Goal: Task Accomplishment & Management: Manage account settings

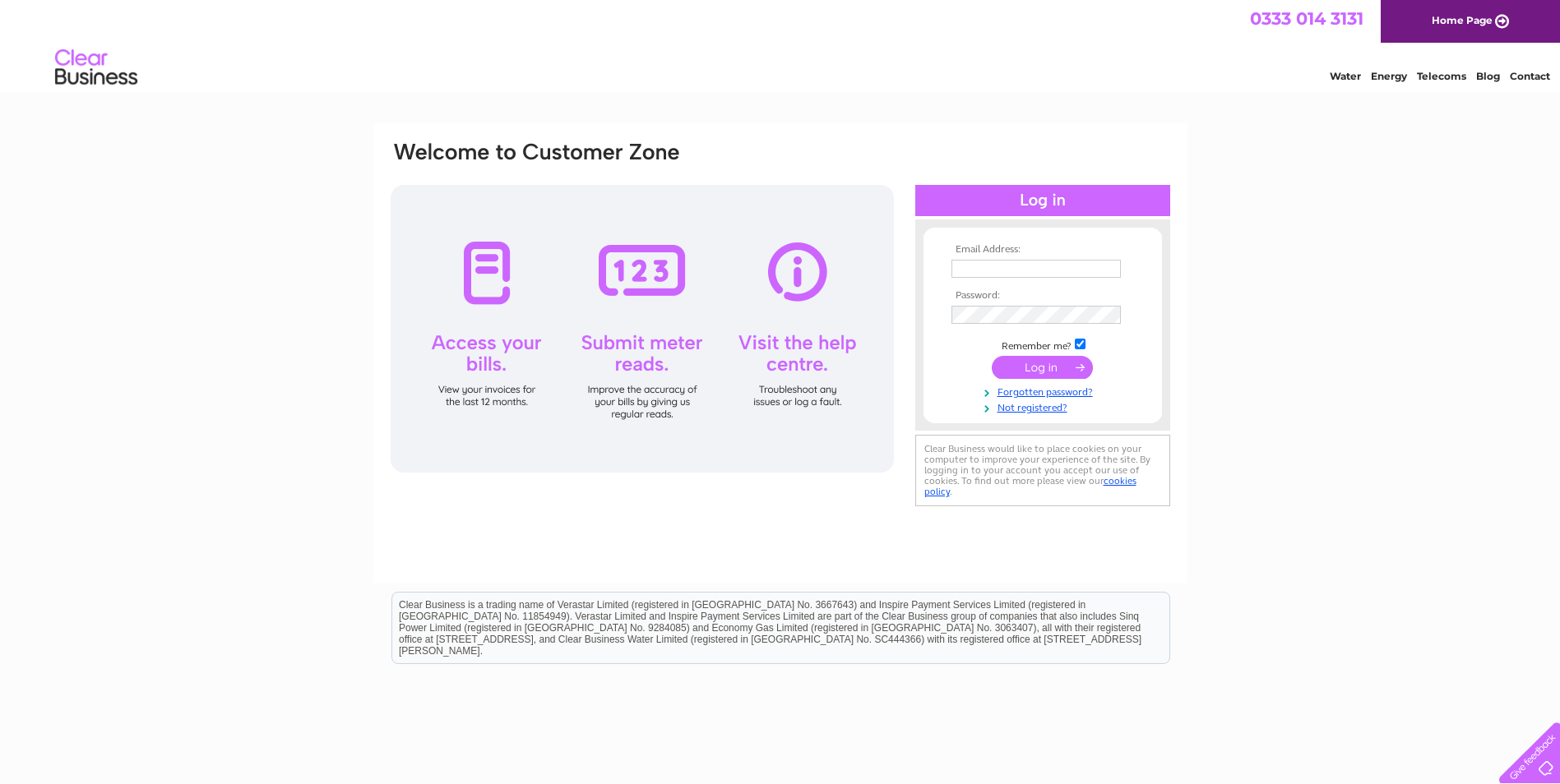
type input "hastings.alistair@gmail.com"
click at [1045, 365] on input "submit" at bounding box center [1042, 367] width 101 height 23
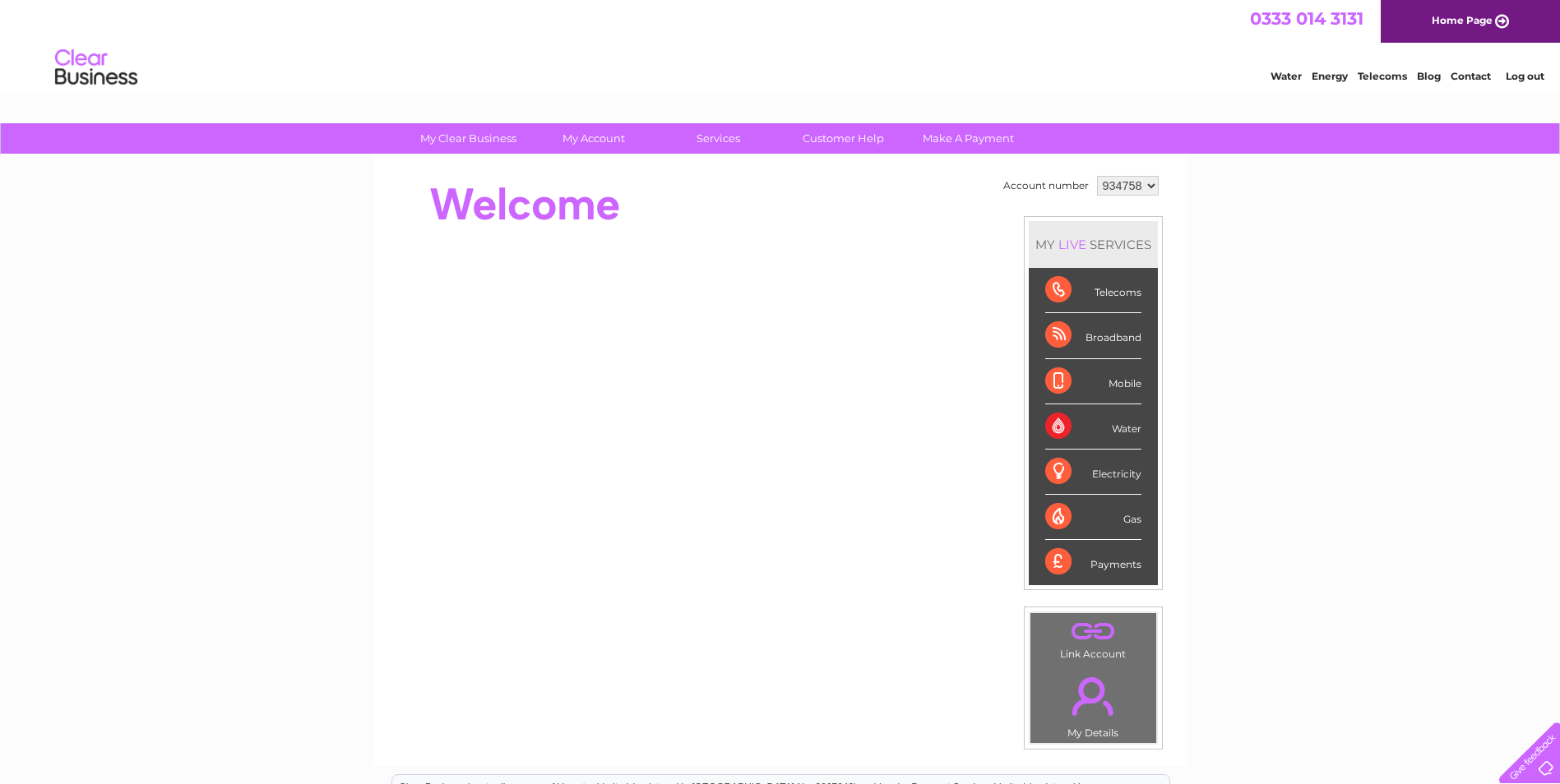
click at [1059, 473] on div "Electricity" at bounding box center [1093, 472] width 96 height 45
click at [1056, 420] on div "Water" at bounding box center [1093, 427] width 96 height 45
click at [1151, 185] on select "934758" at bounding box center [1128, 186] width 61 height 20
click at [1083, 702] on link "." at bounding box center [1093, 696] width 118 height 58
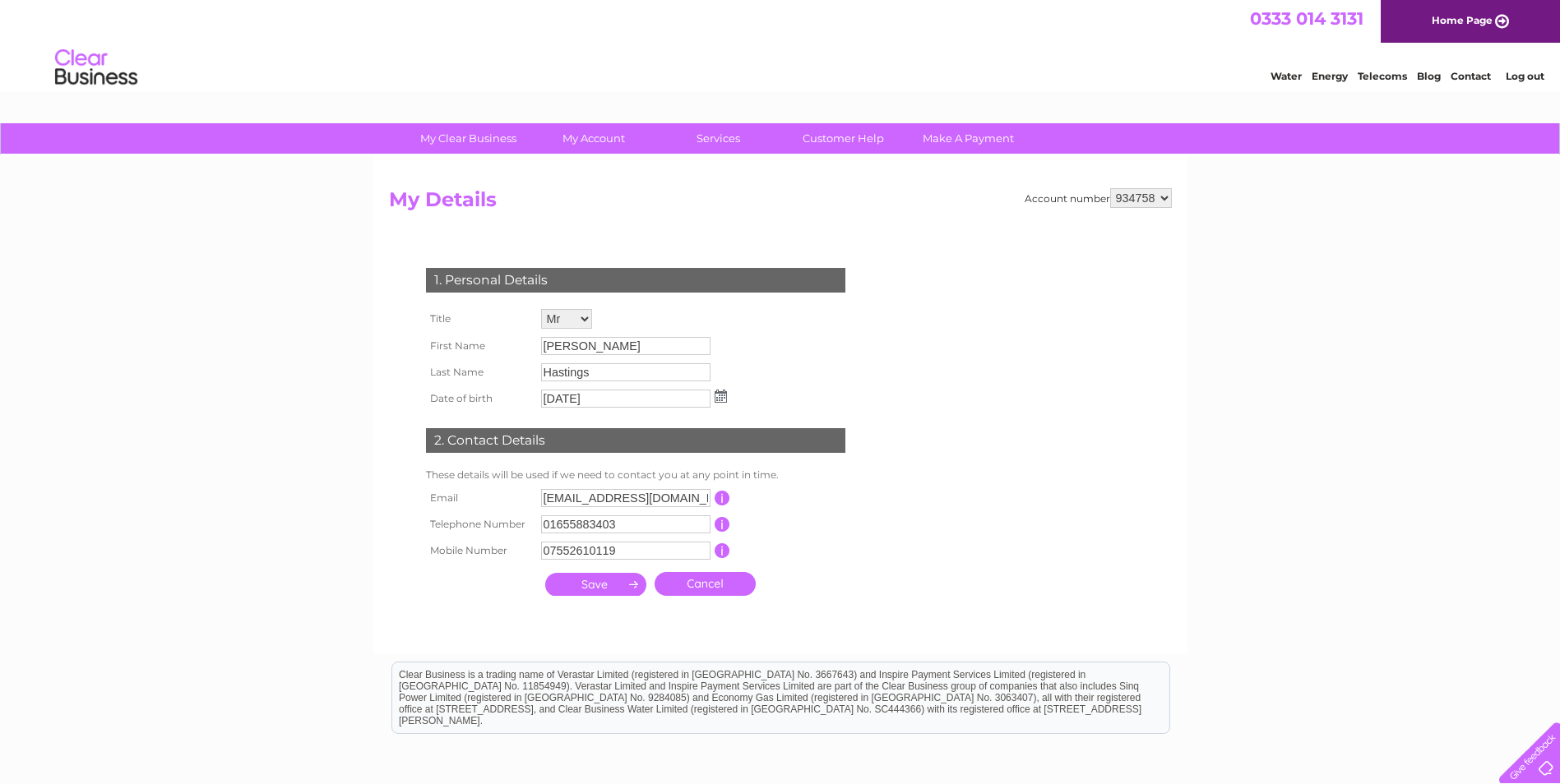
click at [1165, 201] on select "934758" at bounding box center [1140, 198] width 61 height 20
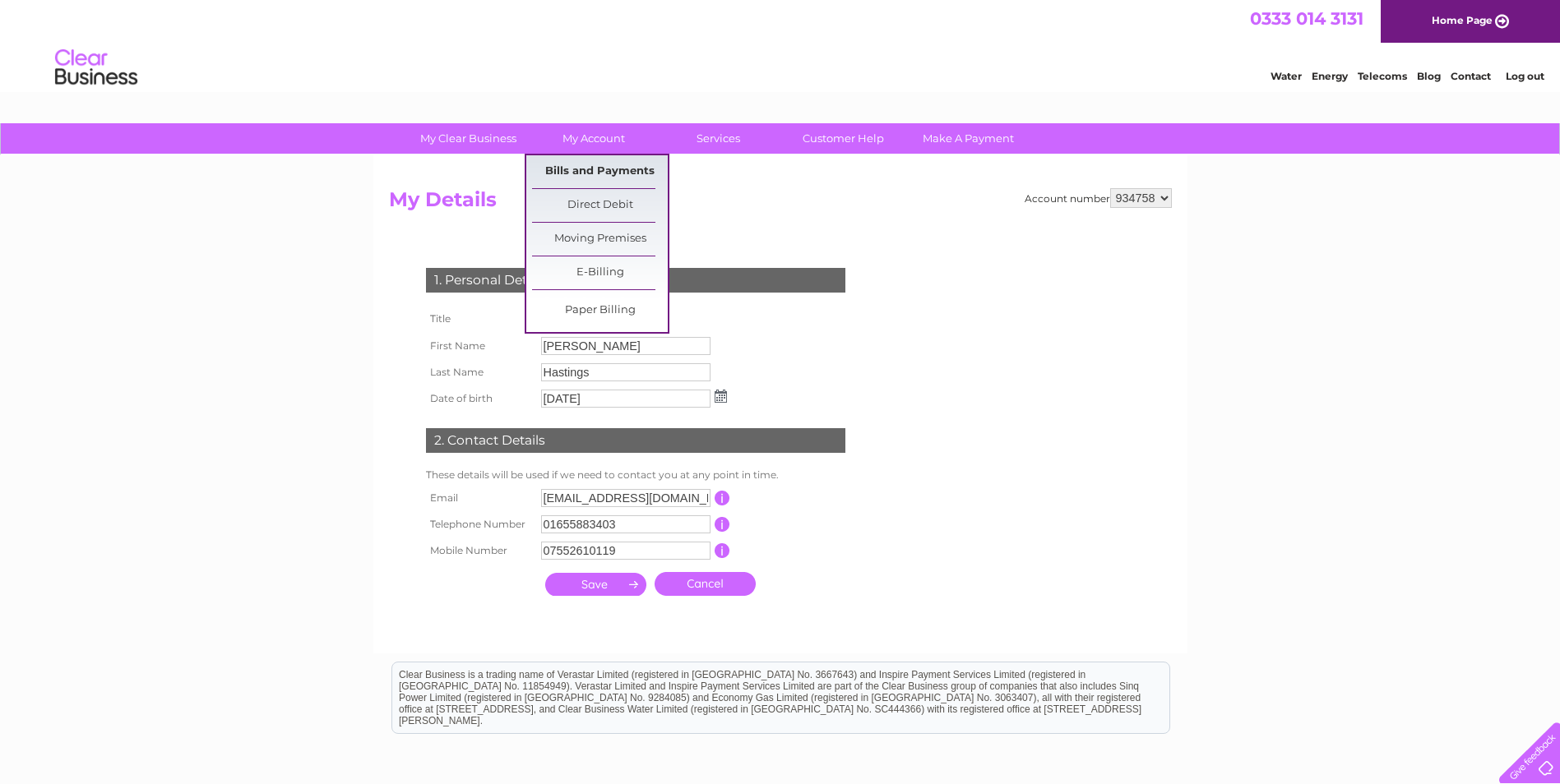
click at [600, 175] on link "Bills and Payments" at bounding box center [600, 172] width 136 height 33
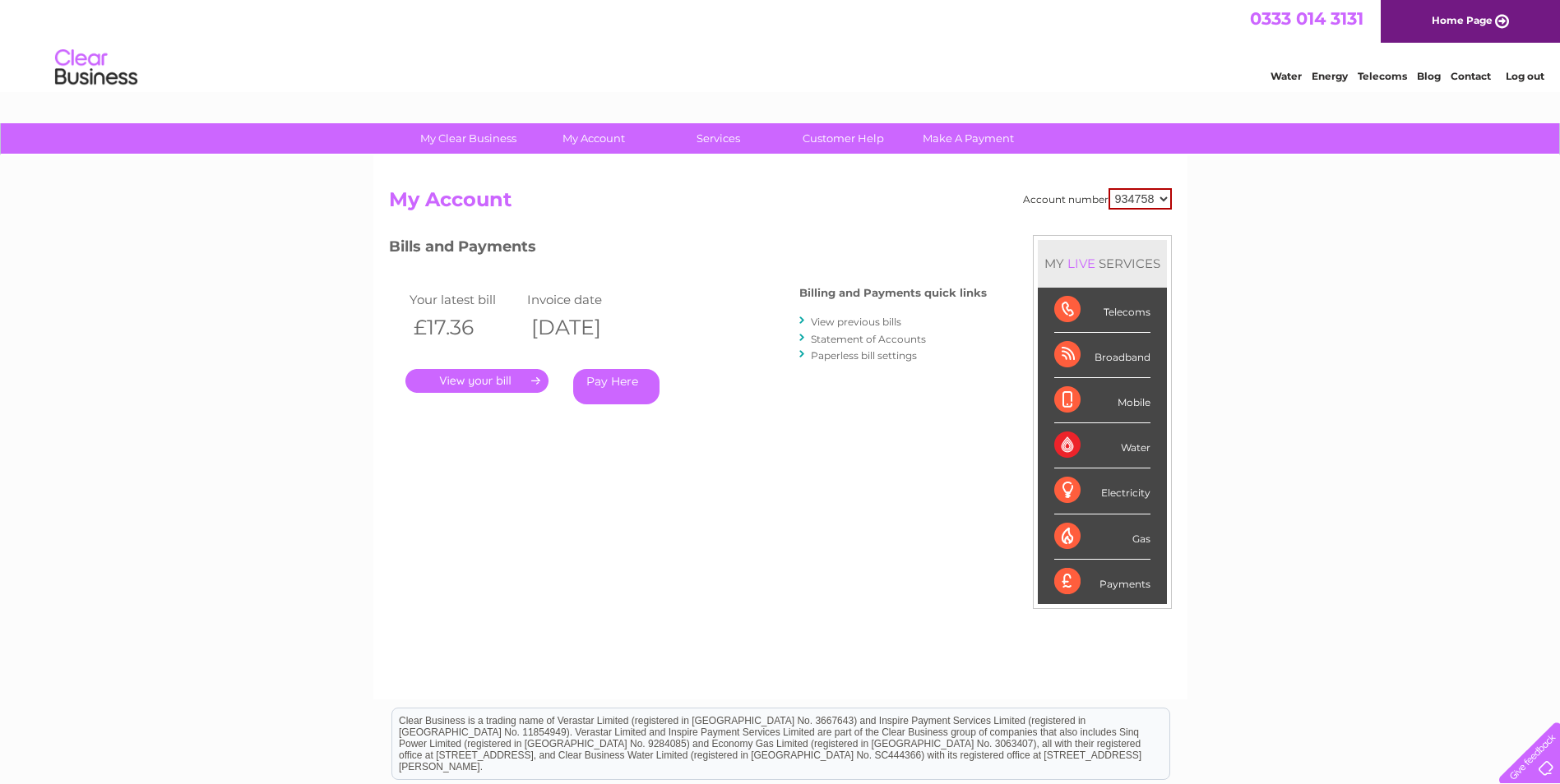
click at [1095, 535] on div "Gas" at bounding box center [1102, 537] width 96 height 45
click at [1138, 535] on div "Gas" at bounding box center [1102, 537] width 96 height 45
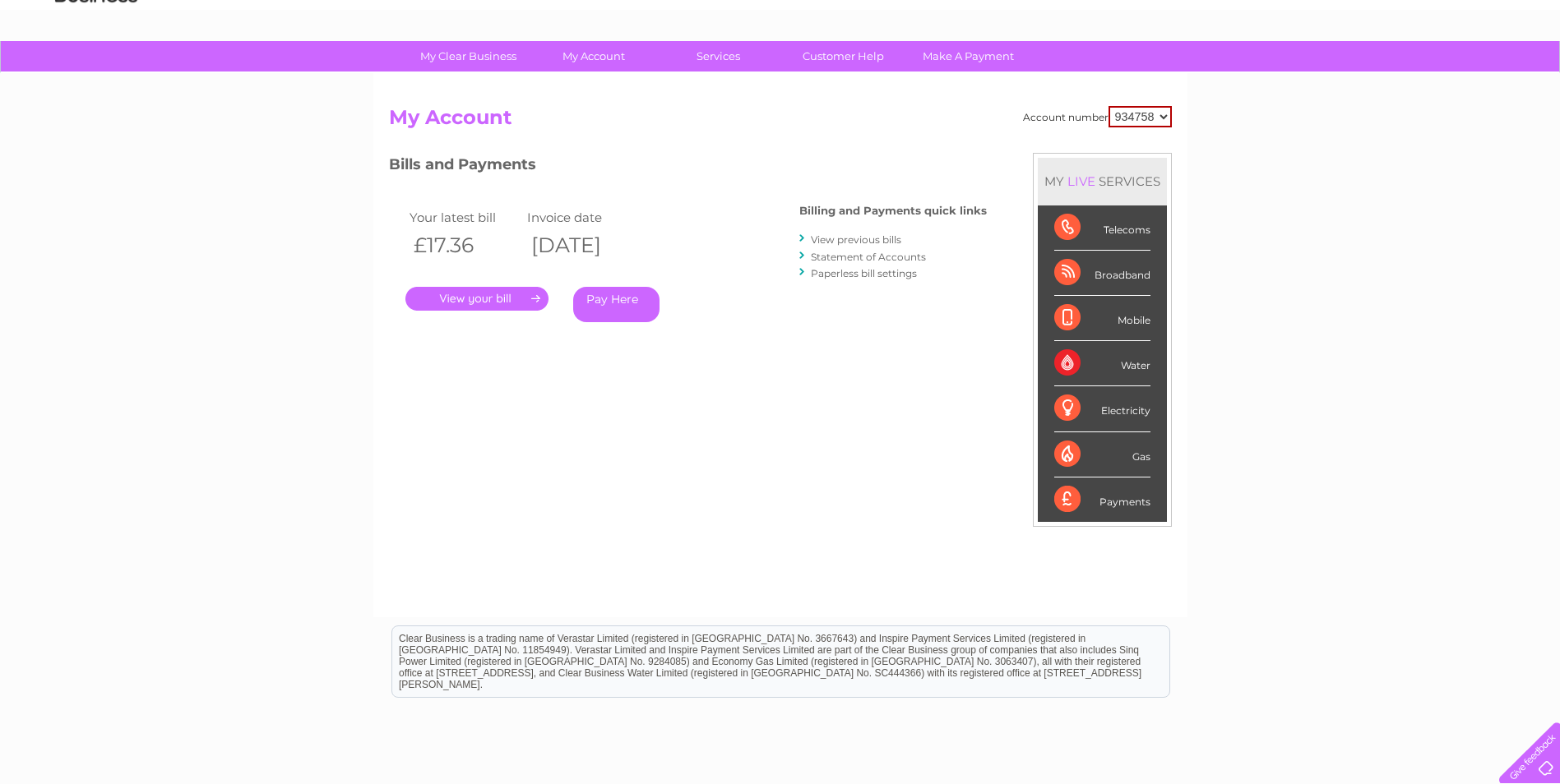
click at [496, 292] on link "." at bounding box center [477, 298] width 143 height 24
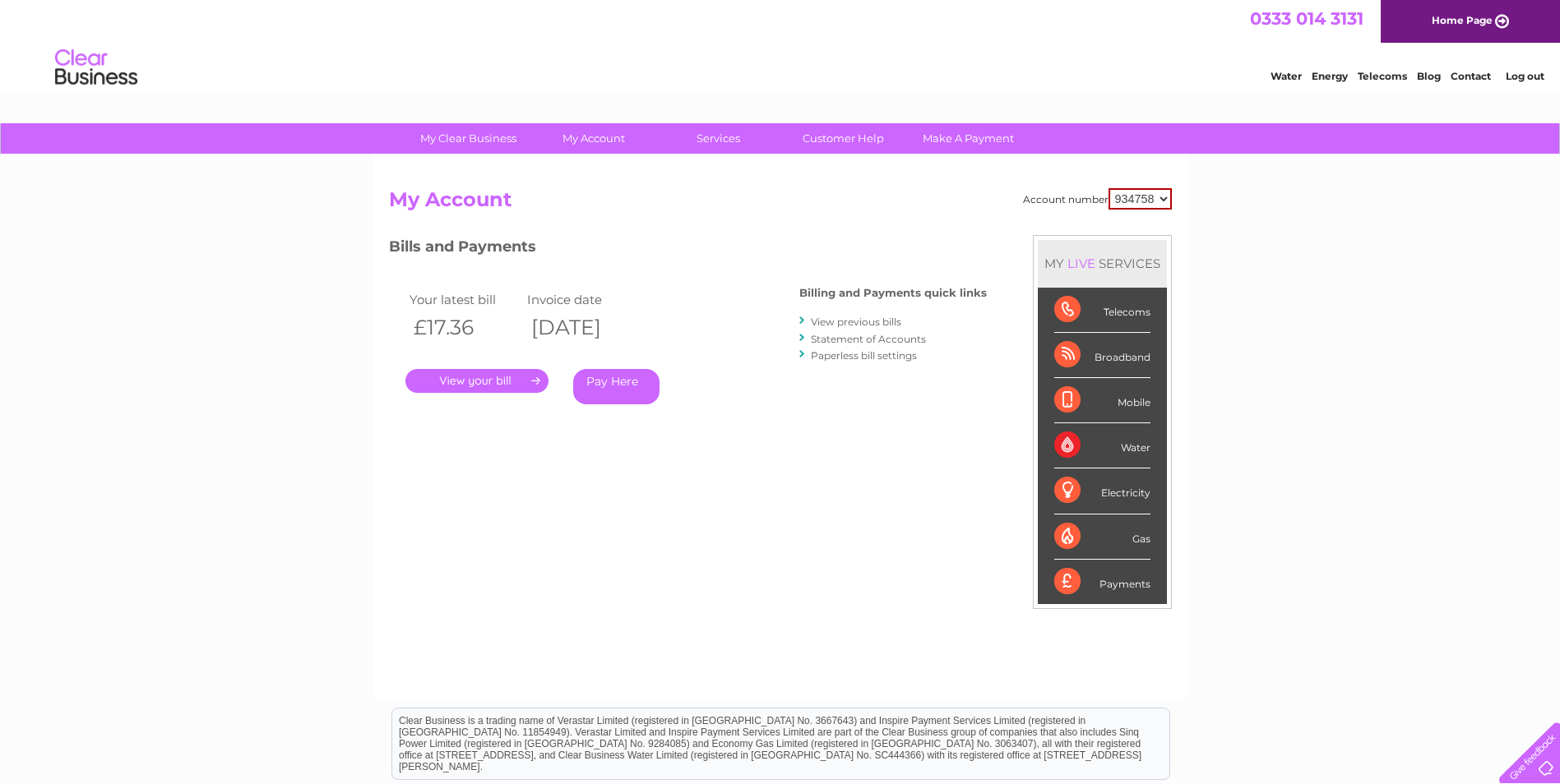
click at [1165, 194] on select "934758" at bounding box center [1140, 199] width 63 height 22
click at [1137, 439] on div "Water" at bounding box center [1102, 446] width 96 height 45
click at [1074, 395] on div "Mobile" at bounding box center [1102, 401] width 96 height 45
click at [1079, 306] on div "Telecoms" at bounding box center [1102, 310] width 96 height 45
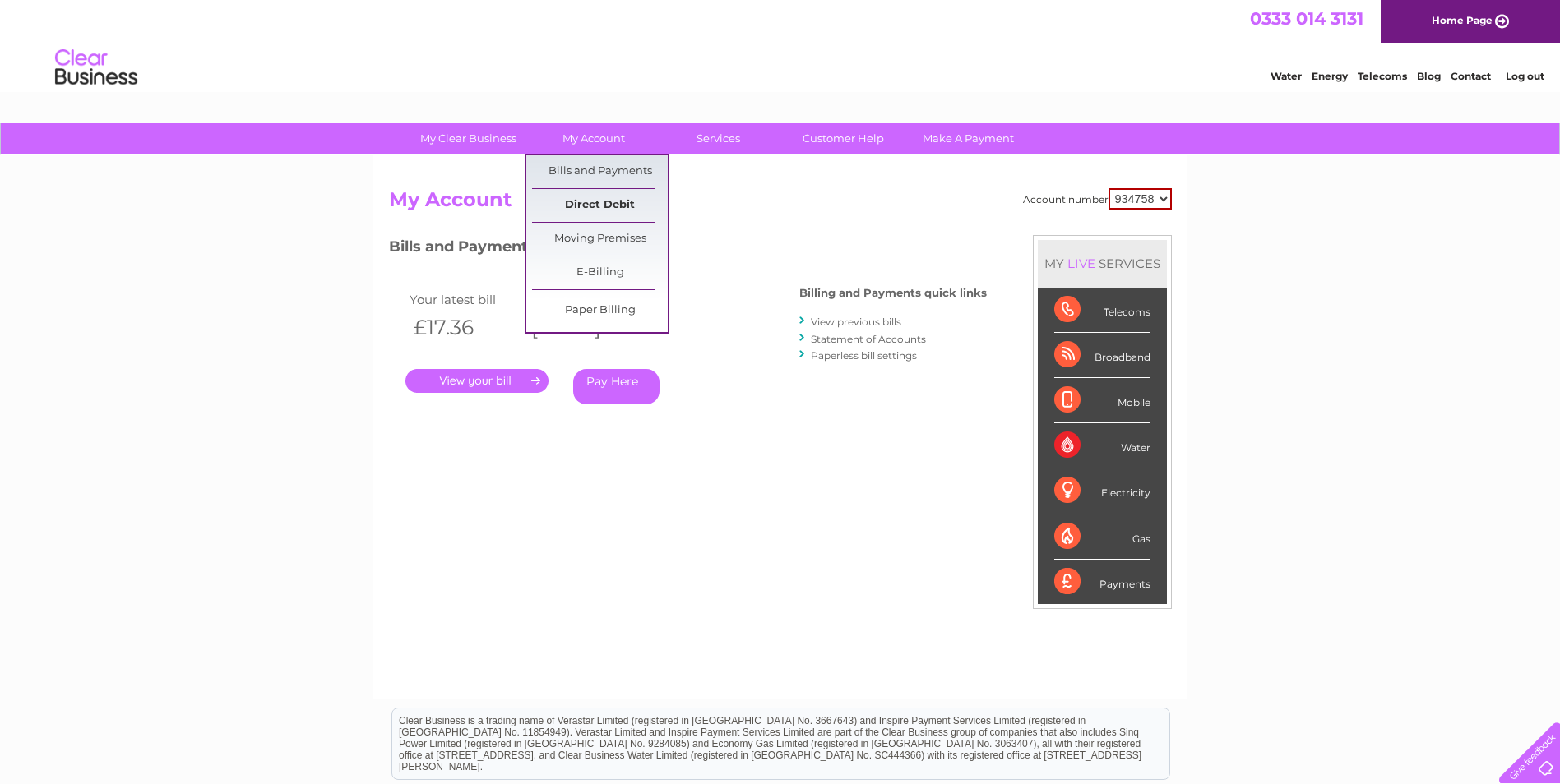
click at [617, 203] on link "Direct Debit" at bounding box center [600, 205] width 136 height 33
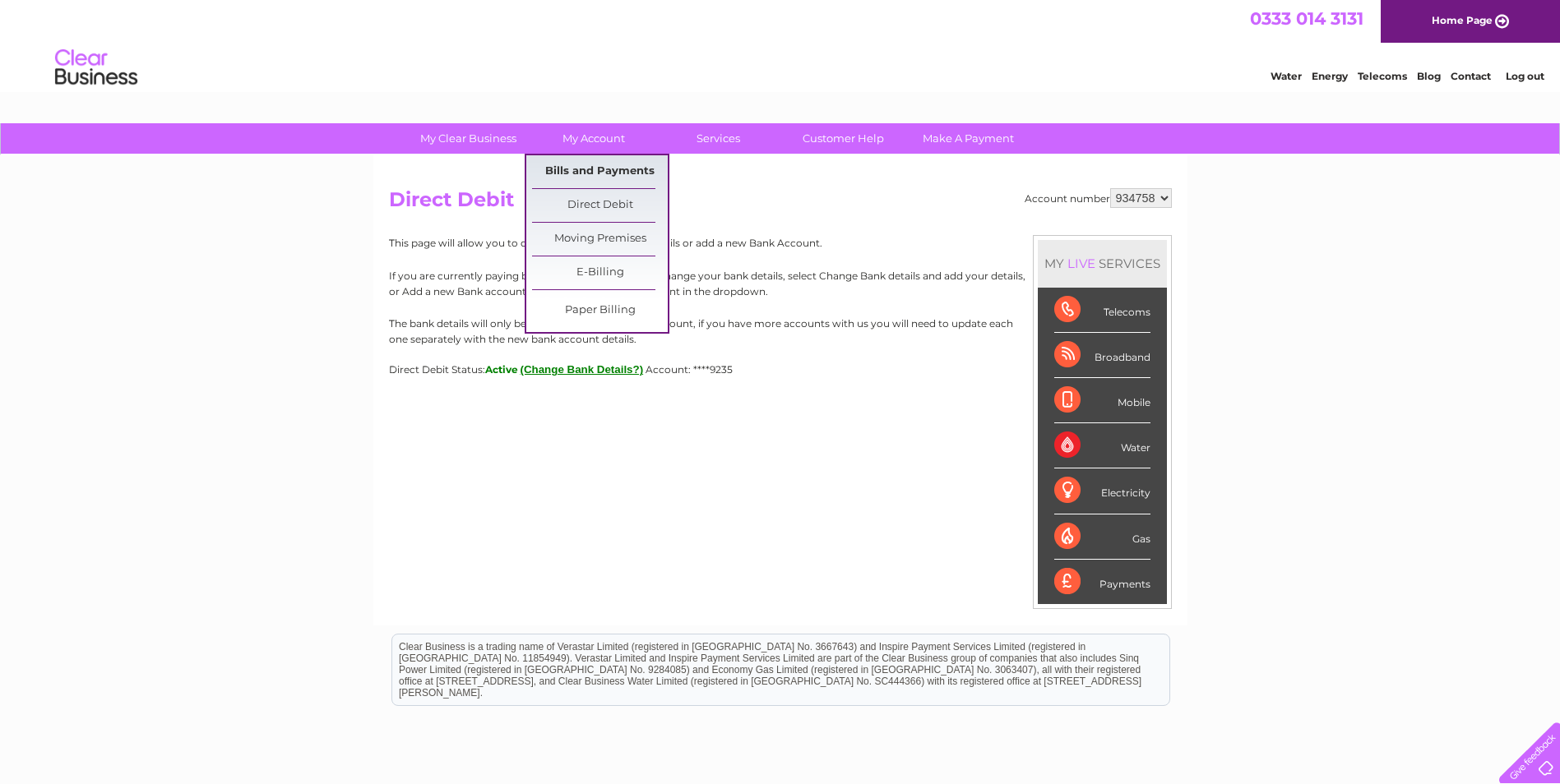
click at [589, 167] on link "Bills and Payments" at bounding box center [600, 172] width 136 height 33
